Goal: Task Accomplishment & Management: Manage account settings

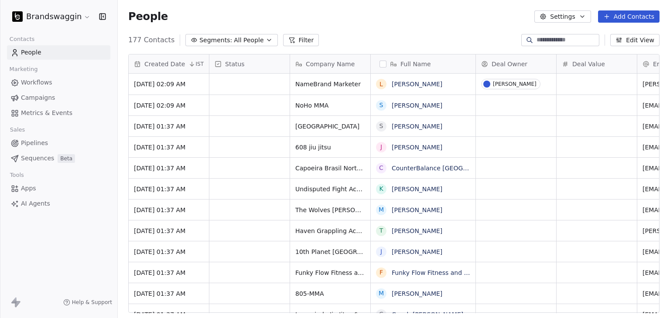
scroll to position [273, 545]
click at [639, 25] on div "People Settings Add Contacts" at bounding box center [394, 16] width 552 height 33
click at [639, 19] on button "Add Contacts" at bounding box center [629, 16] width 62 height 12
click at [625, 32] on span "Create new contact" at bounding box center [633, 35] width 60 height 9
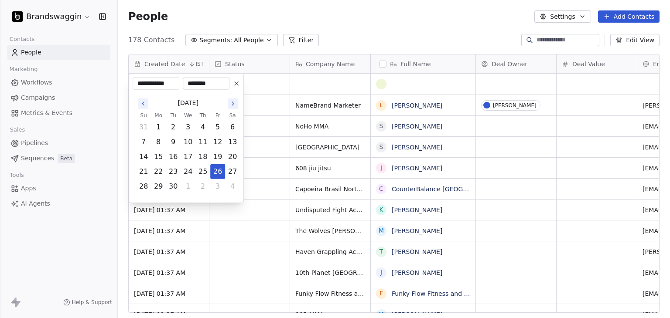
click at [404, 34] on html "Brandswaggin Contacts People Marketing Workflows Campaigns Metrics & Events Sal…" at bounding box center [335, 159] width 670 height 318
click at [415, 39] on html "Brandswaggin Contacts People Marketing Workflows Campaigns Metrics & Events Sal…" at bounding box center [335, 159] width 670 height 318
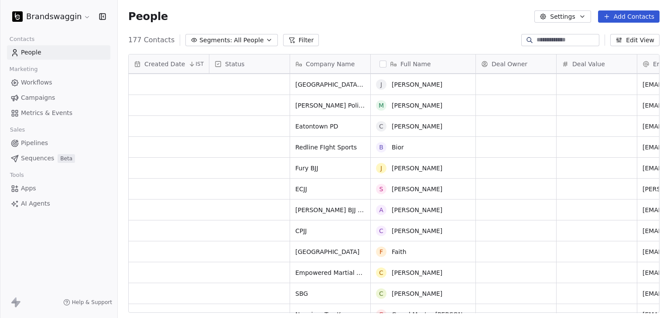
scroll to position [1745, 0]
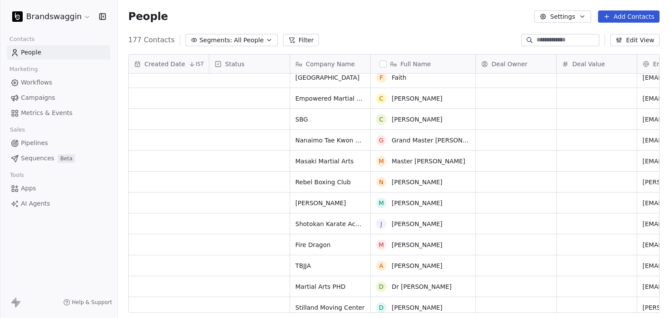
click at [35, 12] on html "Brandswaggin Contacts People Marketing Workflows Campaigns Metrics & Events Sal…" at bounding box center [335, 159] width 670 height 318
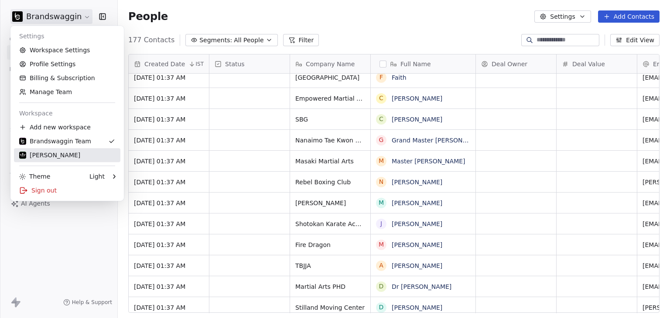
click at [46, 159] on div "ALVA" at bounding box center [67, 155] width 96 height 9
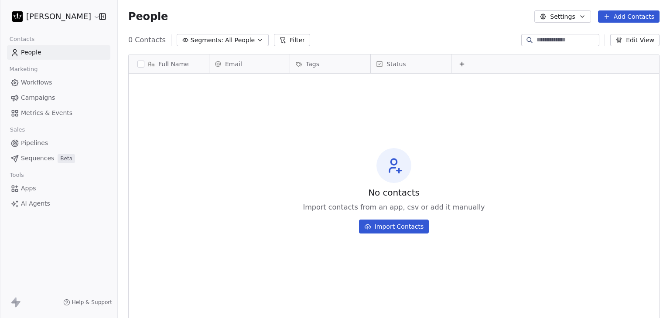
scroll to position [273, 545]
click at [37, 22] on html "ALVA Contacts People Marketing Workflows Campaigns Metrics & Events Sales Pipel…" at bounding box center [335, 159] width 670 height 318
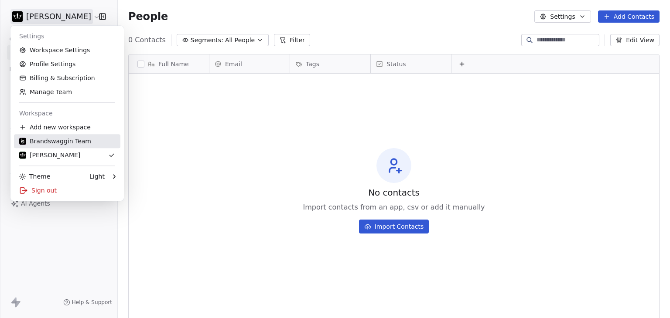
click at [59, 142] on div "Brandswaggin Team" at bounding box center [55, 141] width 72 height 9
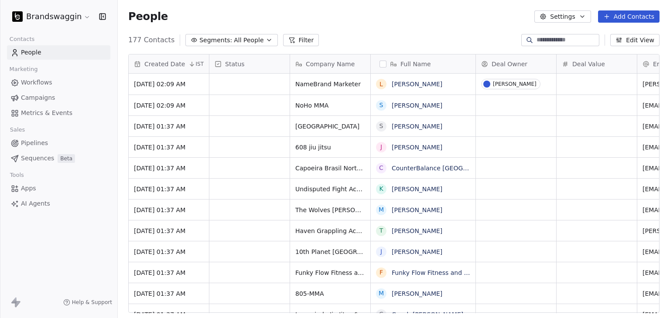
scroll to position [273, 545]
click at [639, 18] on button "Add Contacts" at bounding box center [629, 16] width 62 height 12
click at [621, 53] on span "Import from CSV" at bounding box center [628, 49] width 51 height 9
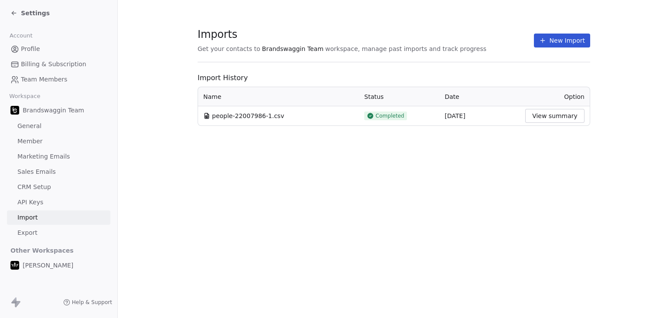
click at [555, 39] on button "New Import" at bounding box center [562, 41] width 56 height 14
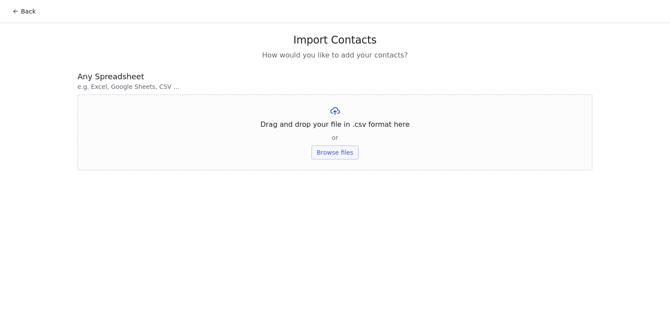
click at [325, 150] on button "Browse files" at bounding box center [334, 153] width 47 height 14
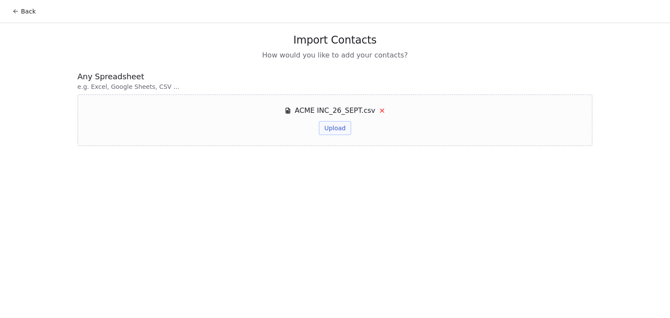
click at [335, 131] on button "Upload" at bounding box center [335, 128] width 32 height 14
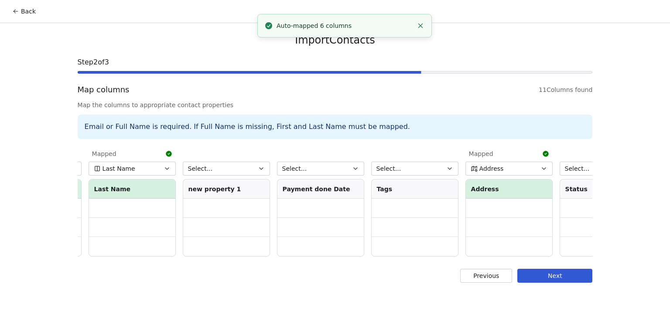
scroll to position [0, 514]
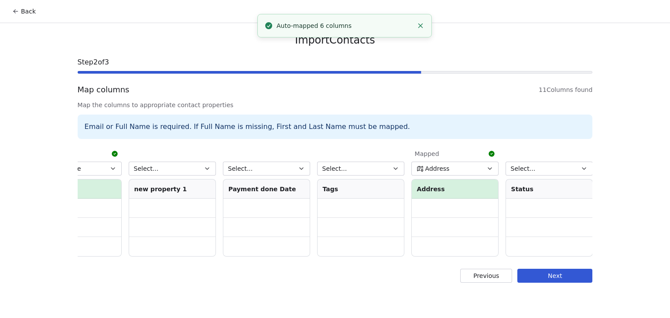
click at [566, 283] on button "Next" at bounding box center [554, 276] width 75 height 14
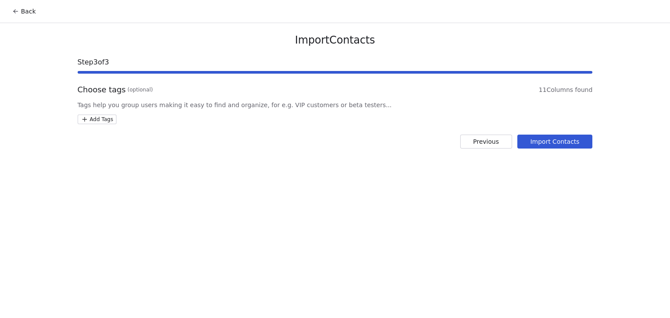
click at [525, 140] on button "Import Contacts" at bounding box center [554, 142] width 75 height 14
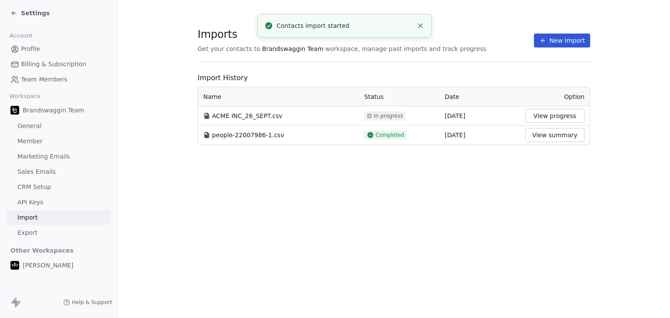
click at [561, 118] on button "View progress" at bounding box center [554, 116] width 59 height 14
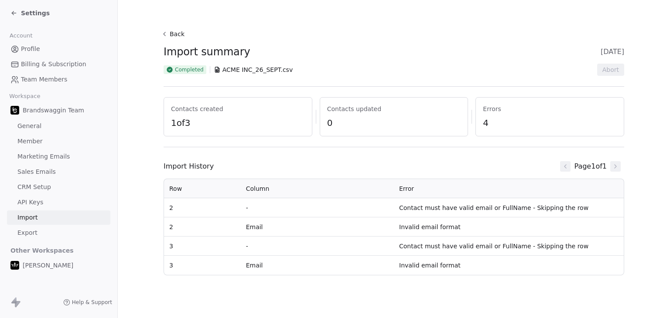
click at [173, 39] on button "Back" at bounding box center [174, 34] width 28 height 16
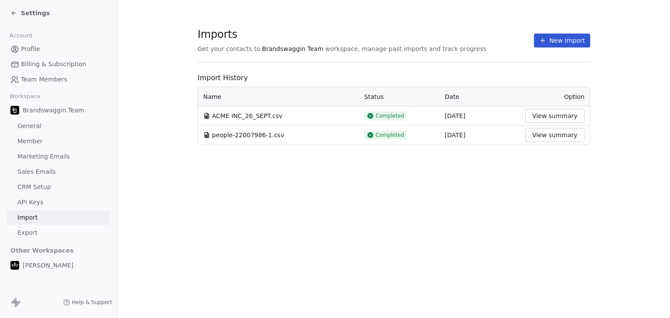
click at [415, 35] on span "Imports" at bounding box center [342, 34] width 289 height 13
click at [14, 16] on icon at bounding box center [13, 13] width 7 height 7
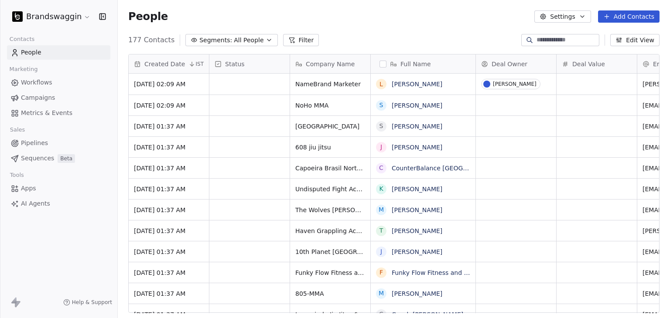
scroll to position [273, 545]
click at [540, 37] on input at bounding box center [567, 40] width 61 height 9
type input "****"
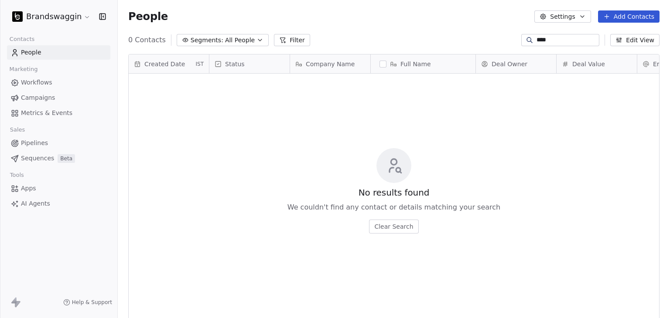
drag, startPoint x: 557, startPoint y: 41, endPoint x: 458, endPoint y: 33, distance: 98.5
click at [458, 33] on div "0 Contacts Segments: All People Filter **** Edit View" at bounding box center [394, 40] width 552 height 14
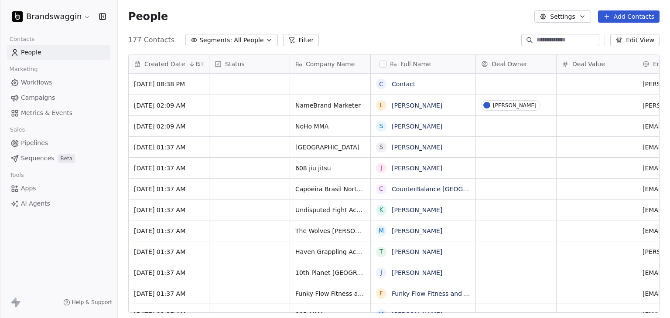
click at [451, 35] on div "177 Contacts Segments: All People Filter Edit View" at bounding box center [394, 40] width 552 height 14
click at [405, 88] on link "Contact" at bounding box center [404, 84] width 24 height 7
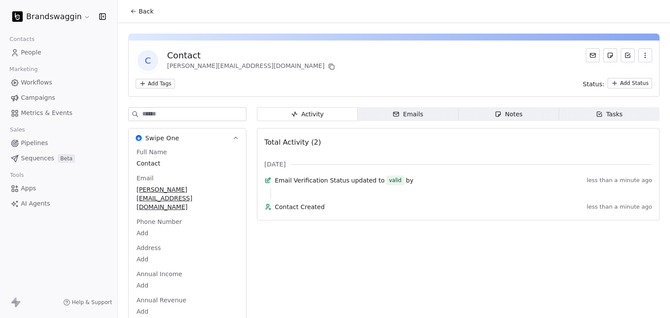
click at [388, 112] on span "Emails Emails" at bounding box center [408, 114] width 101 height 14
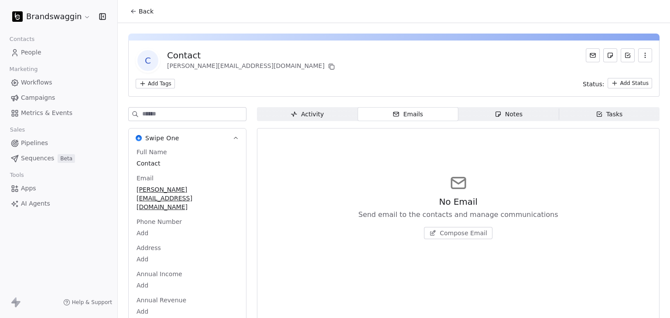
click at [461, 236] on span "Compose Email" at bounding box center [464, 233] width 48 height 9
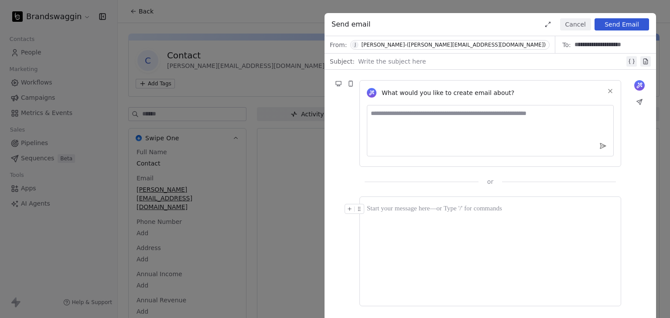
click at [414, 61] on div at bounding box center [491, 61] width 267 height 10
click at [377, 218] on div at bounding box center [490, 251] width 247 height 95
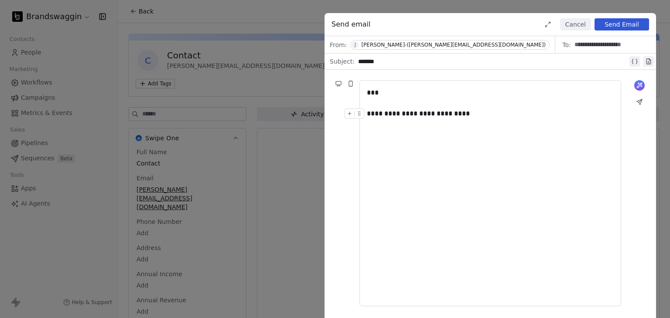
click at [638, 27] on button "Send Email" at bounding box center [622, 24] width 55 height 12
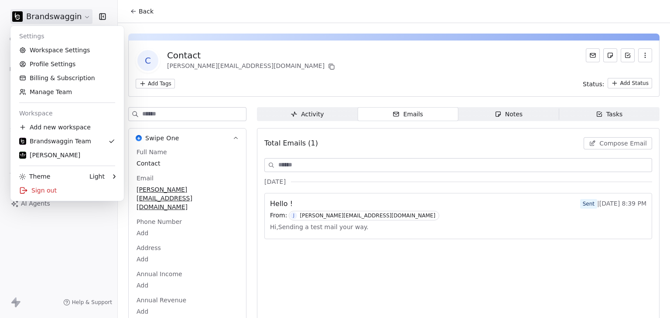
click at [64, 17] on html "Brandswaggin Contacts People Marketing Workflows Campaigns Metrics & Events Sal…" at bounding box center [335, 159] width 670 height 318
click at [55, 192] on div "Sign out" at bounding box center [67, 191] width 106 height 14
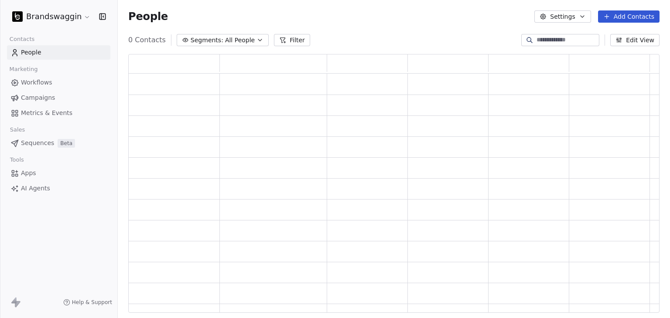
scroll to position [252, 524]
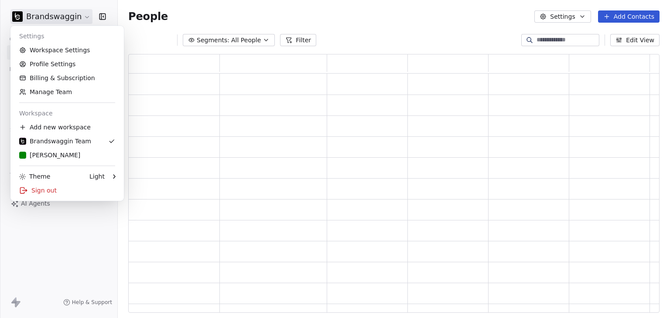
click at [56, 19] on html "Brandswaggin Contacts People Marketing Workflows Campaigns Metrics & Events Sal…" at bounding box center [335, 159] width 670 height 318
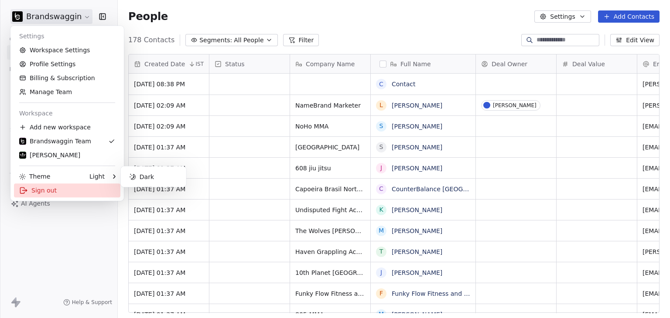
click at [44, 187] on div "Sign out" at bounding box center [67, 191] width 106 height 14
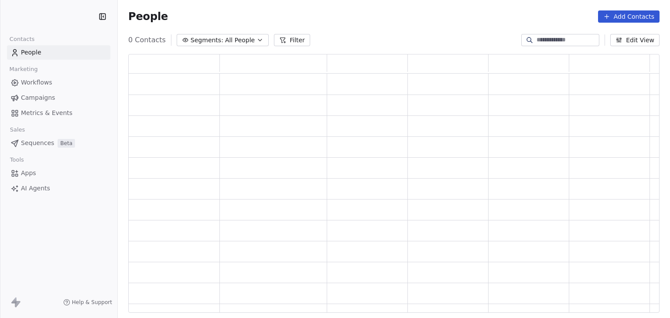
scroll to position [252, 524]
